Goal: Transaction & Acquisition: Purchase product/service

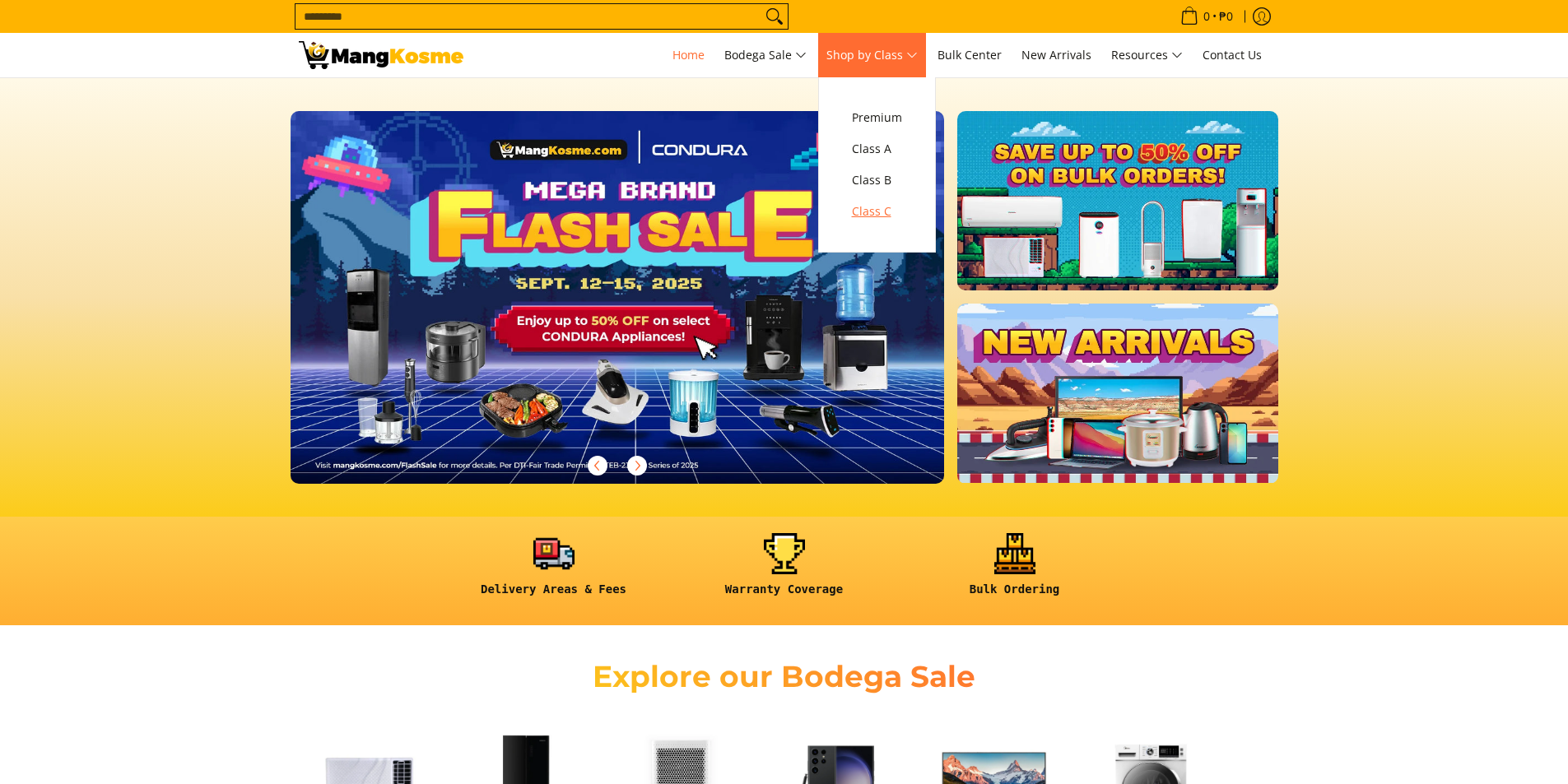
click at [890, 203] on span "Class C" at bounding box center [877, 211] width 51 height 21
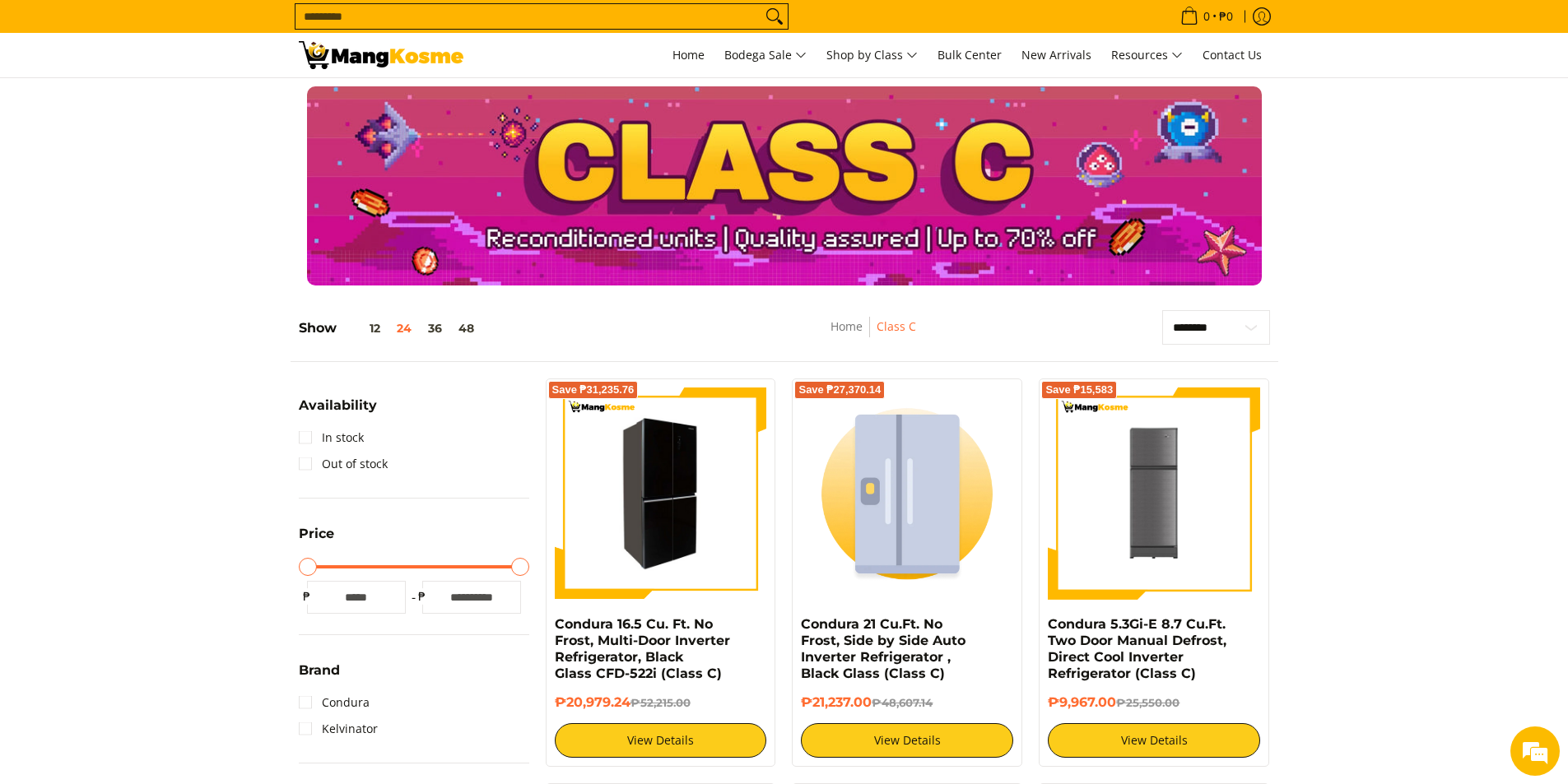
click at [677, 535] on img at bounding box center [660, 493] width 212 height 208
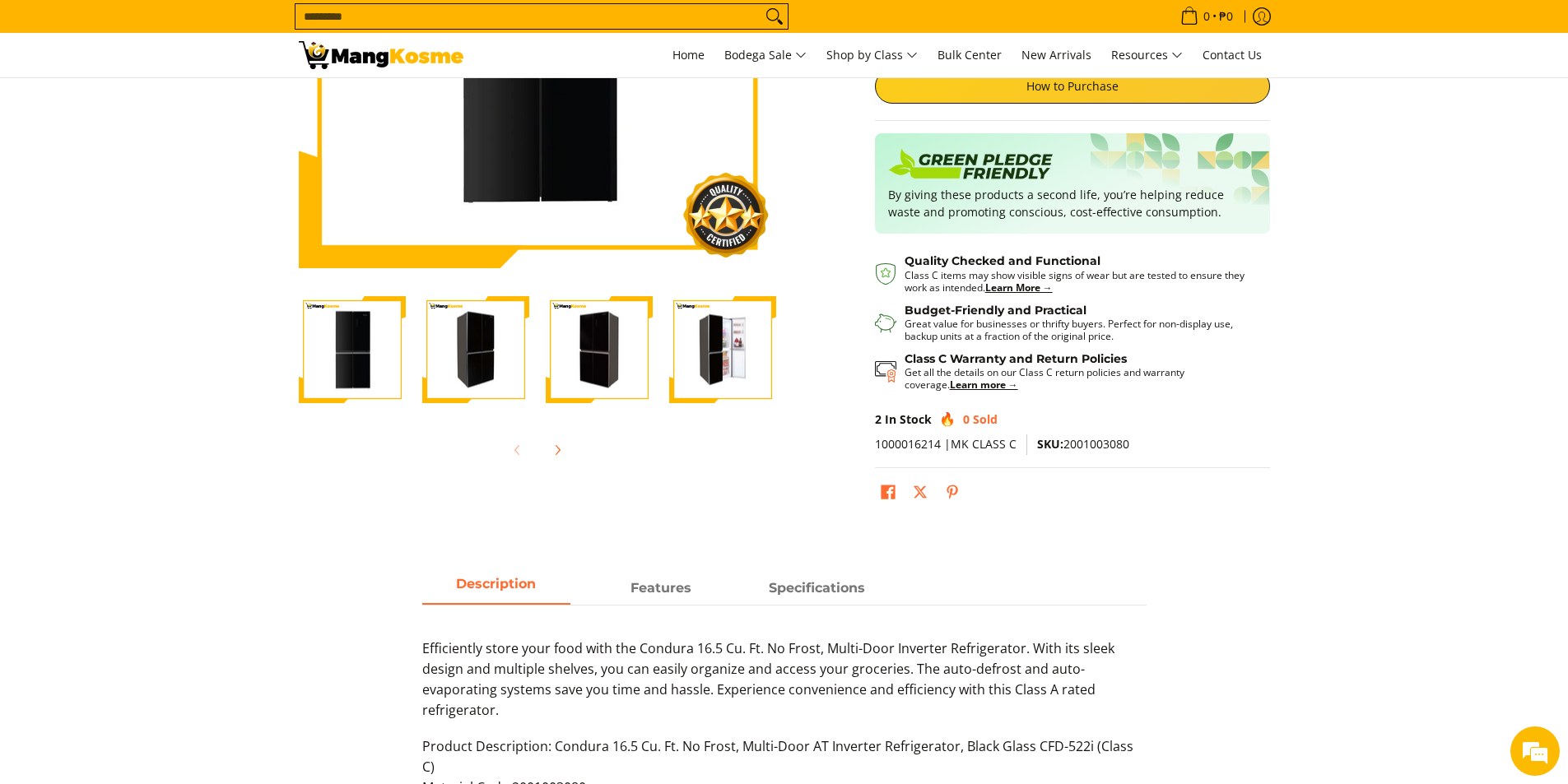
scroll to position [411, 0]
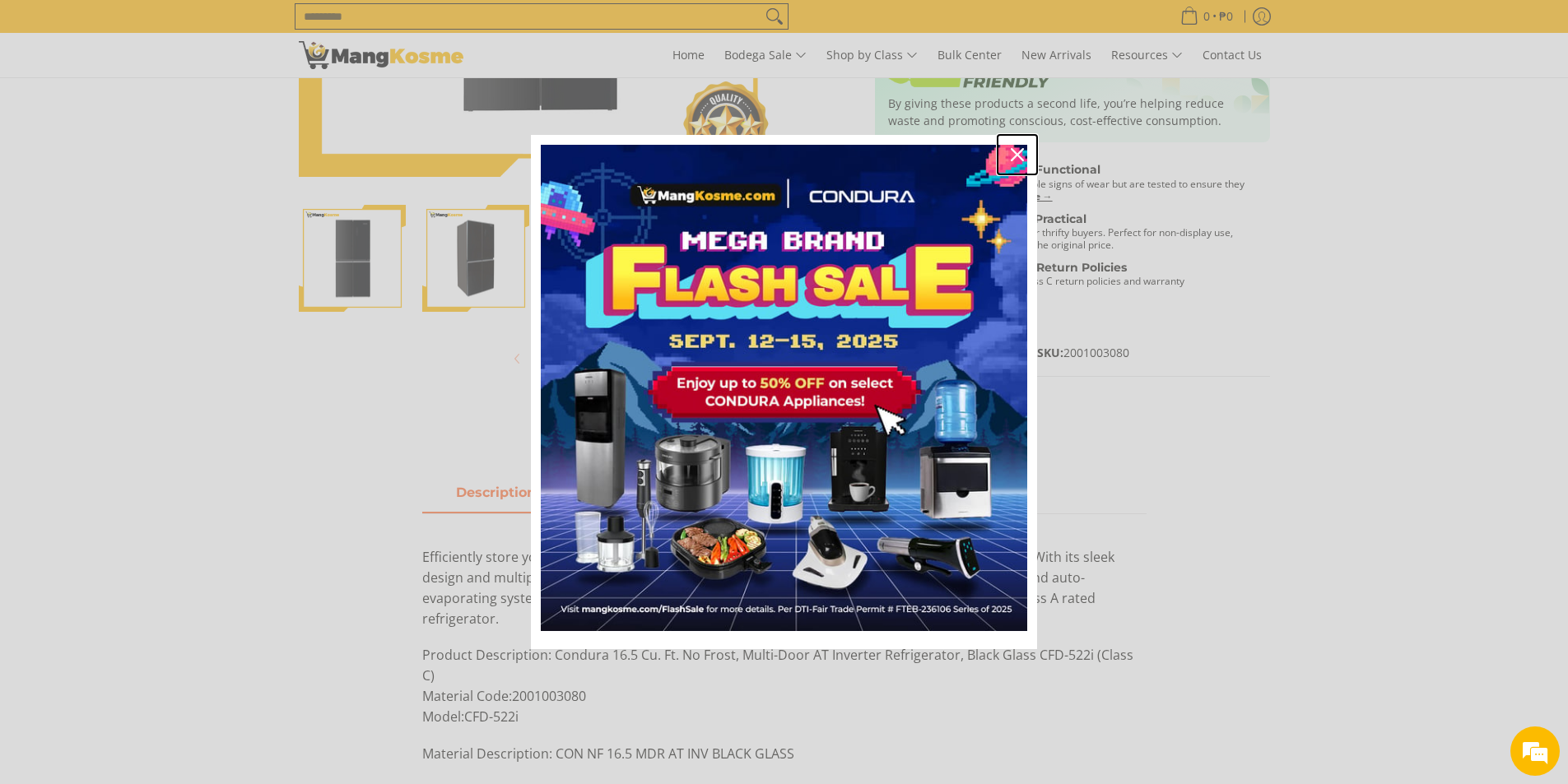
click at [1019, 148] on icon "close icon" at bounding box center [1016, 154] width 14 height 14
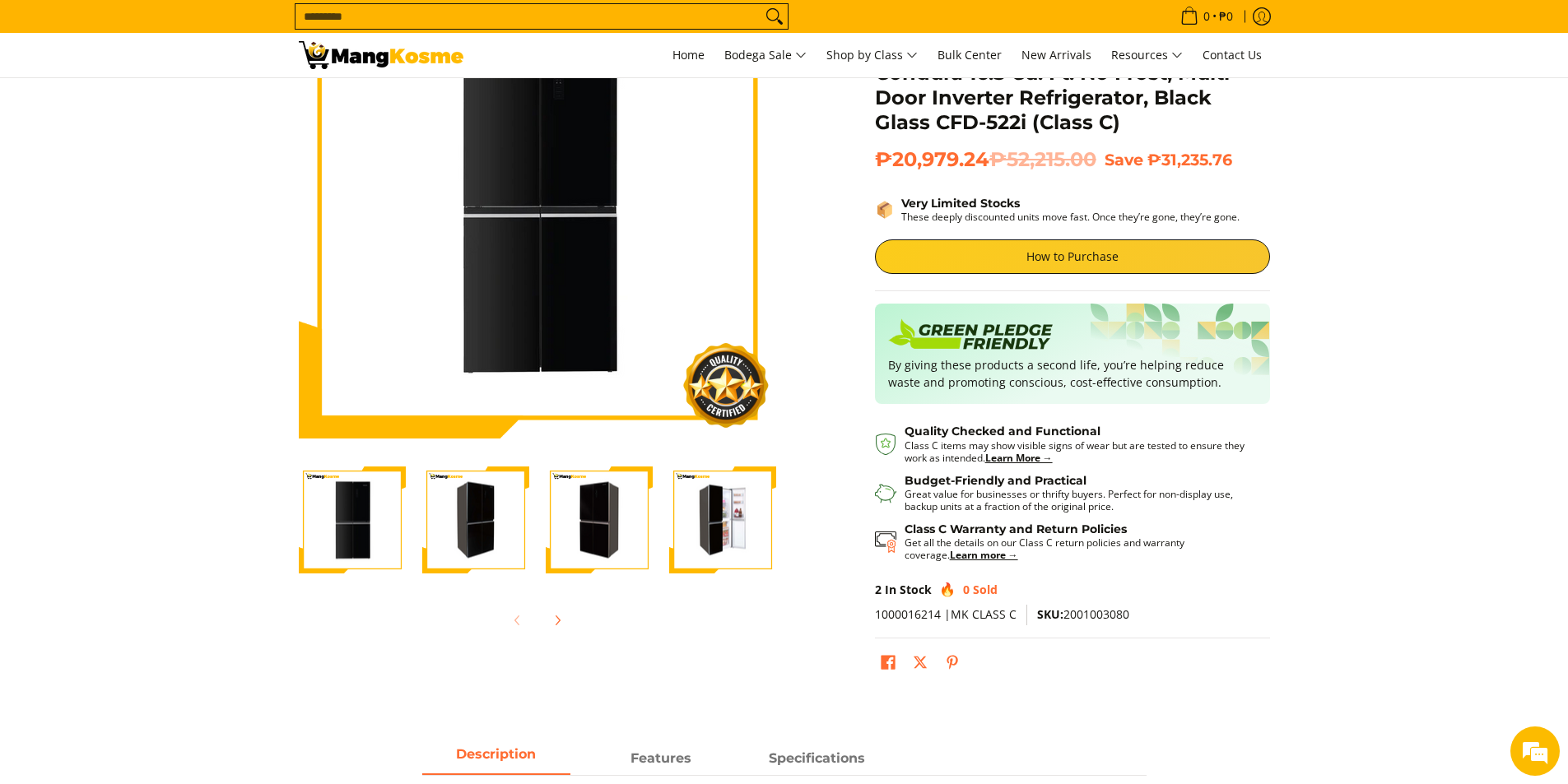
scroll to position [0, 0]
